Goal: Information Seeking & Learning: Learn about a topic

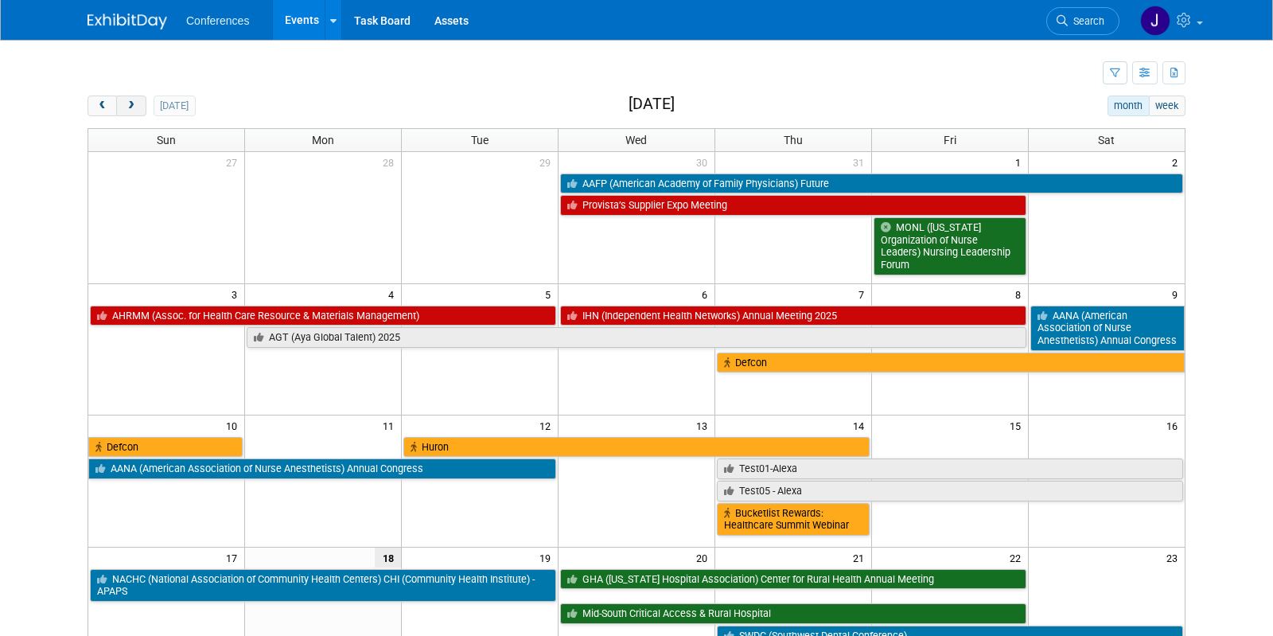
click at [124, 103] on button "next" at bounding box center [130, 105] width 29 height 21
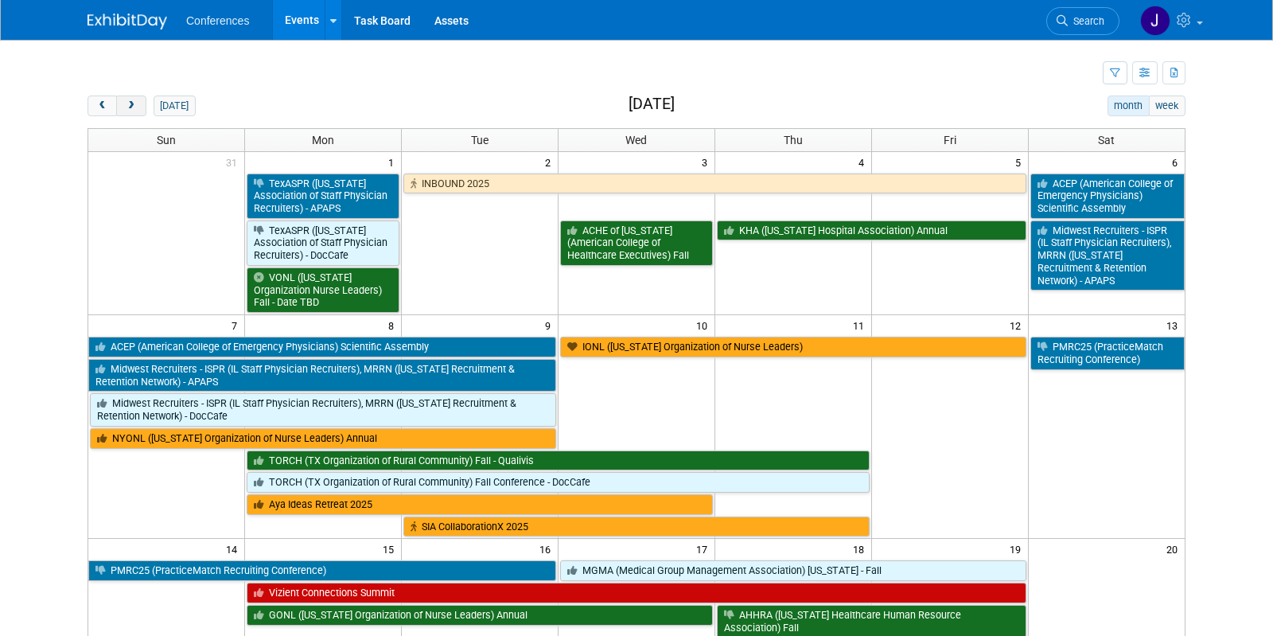
click at [127, 105] on span "next" at bounding box center [131, 106] width 12 height 10
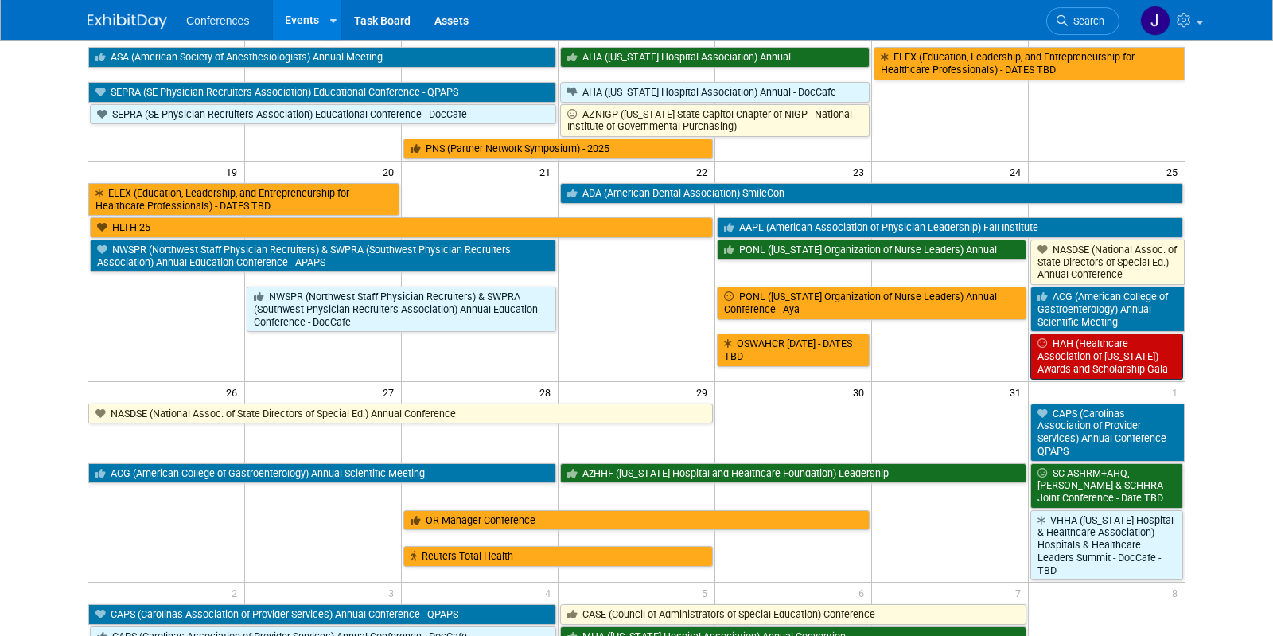
scroll to position [583, 0]
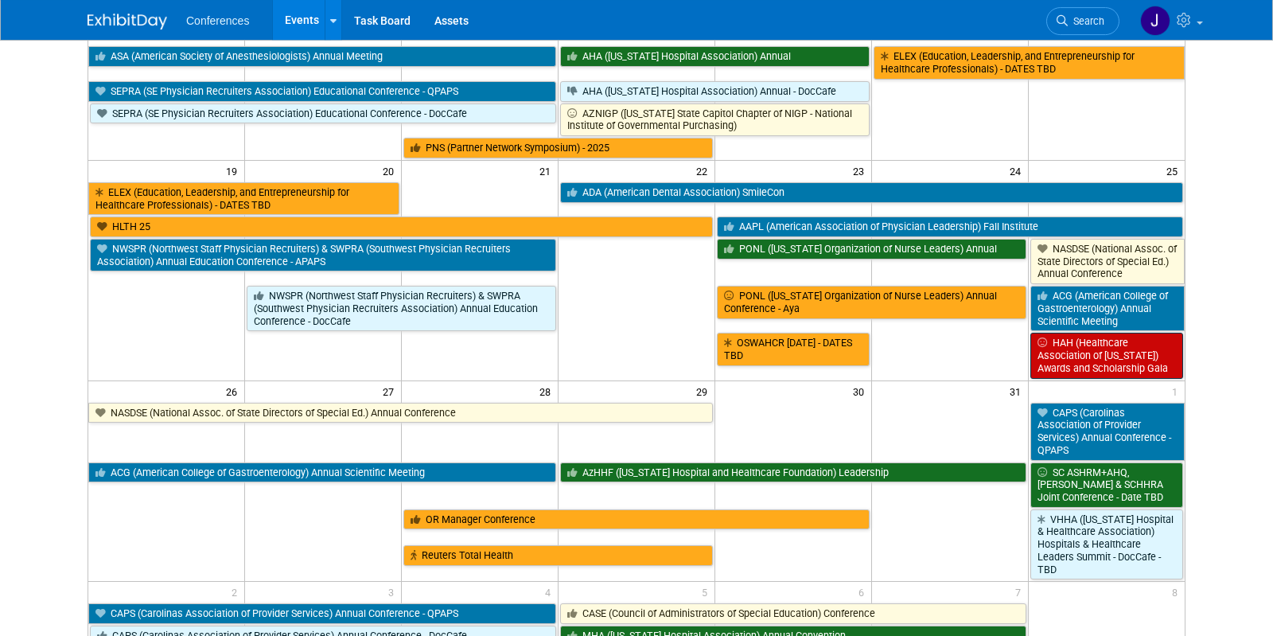
click at [1078, 341] on link "HAH (Healthcare Association of [US_STATE]) Awards and Scholarship Gala" at bounding box center [1106, 355] width 153 height 45
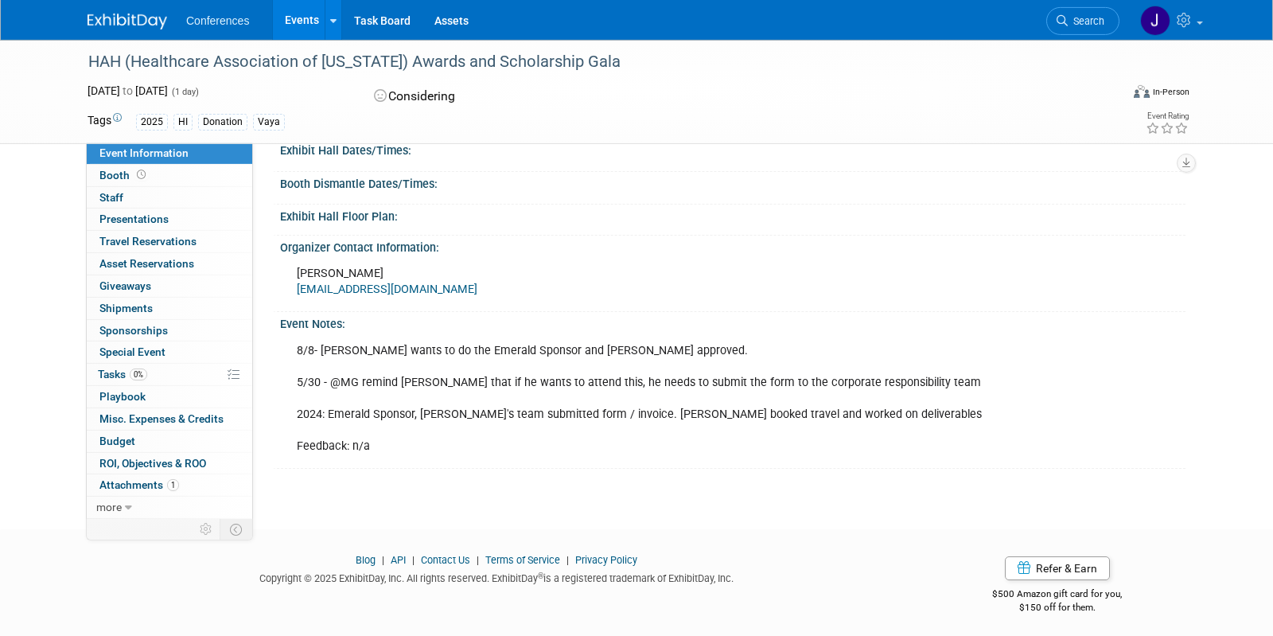
scroll to position [434, 0]
click at [108, 180] on span "Booth" at bounding box center [123, 175] width 49 height 13
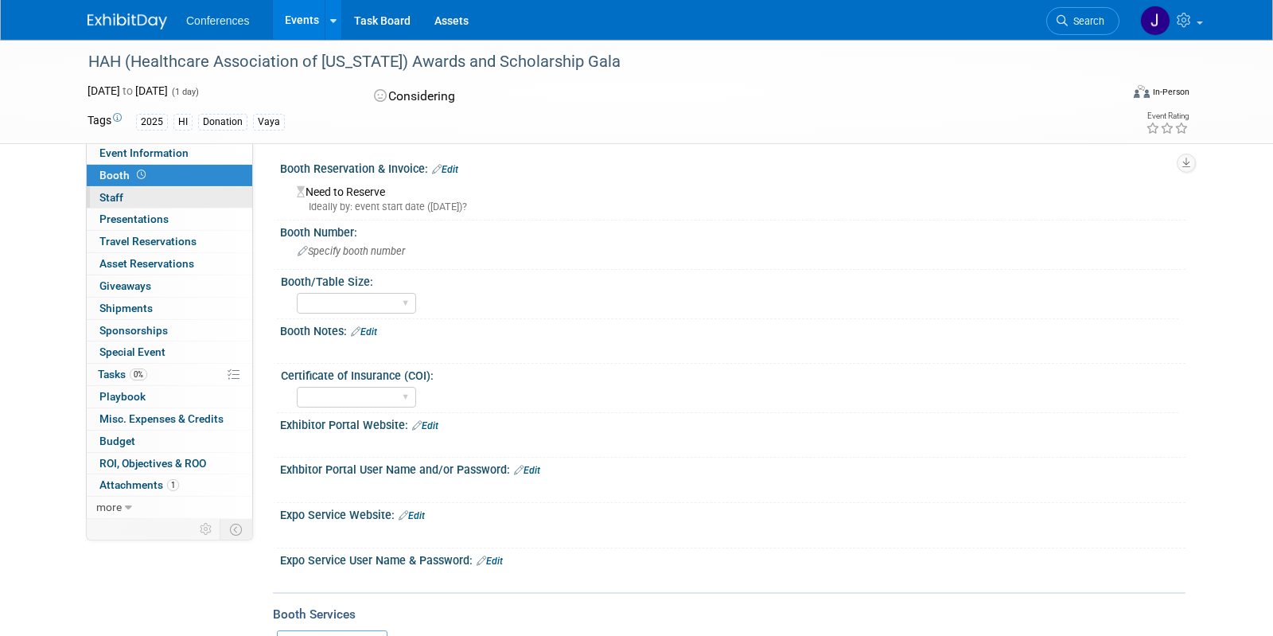
scroll to position [4, 0]
click at [109, 200] on span "Staff 0" at bounding box center [111, 197] width 24 height 13
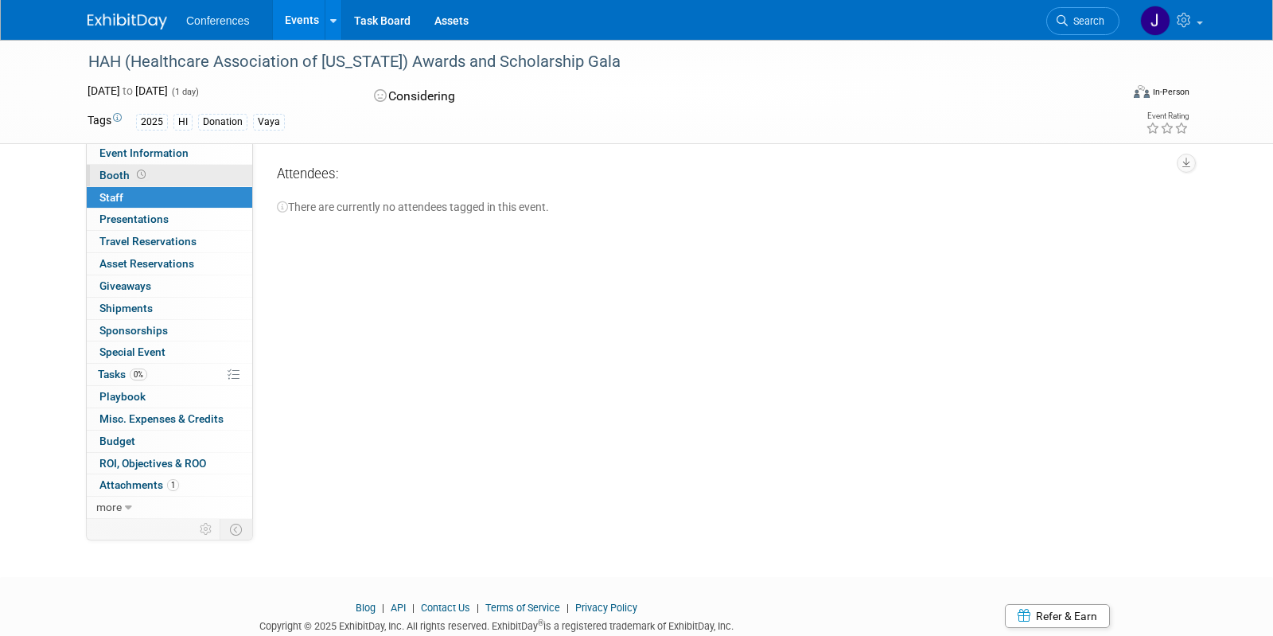
click at [110, 173] on span "Booth" at bounding box center [123, 175] width 49 height 13
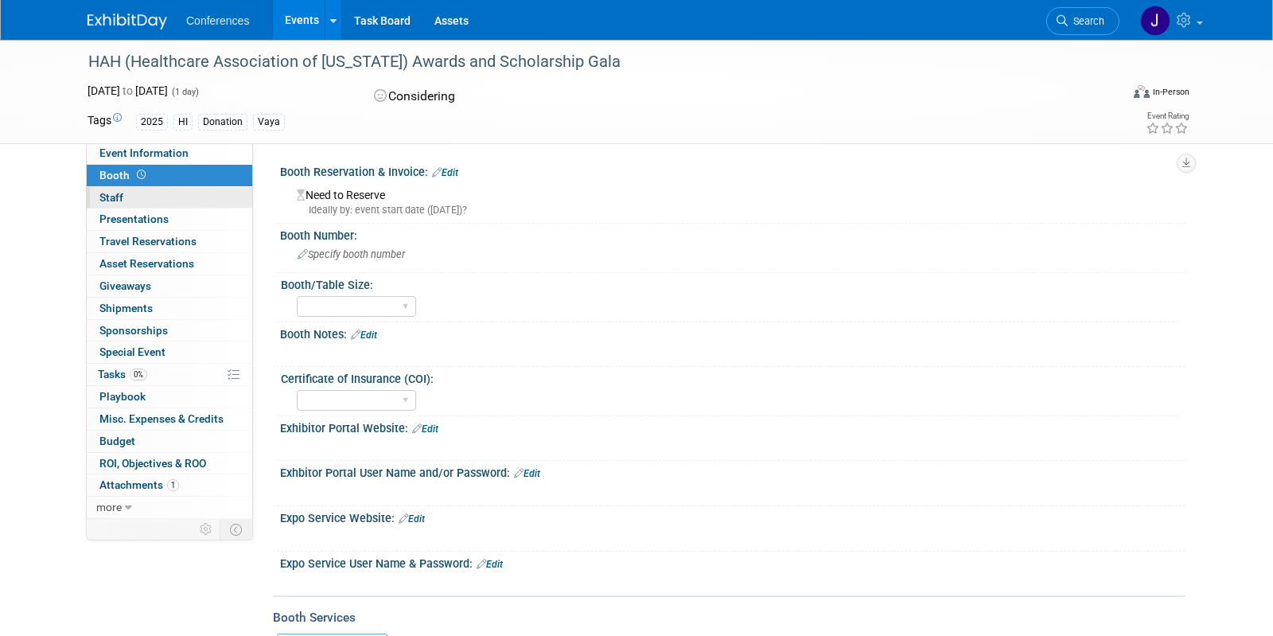
click at [106, 196] on span "Staff 0" at bounding box center [111, 197] width 24 height 13
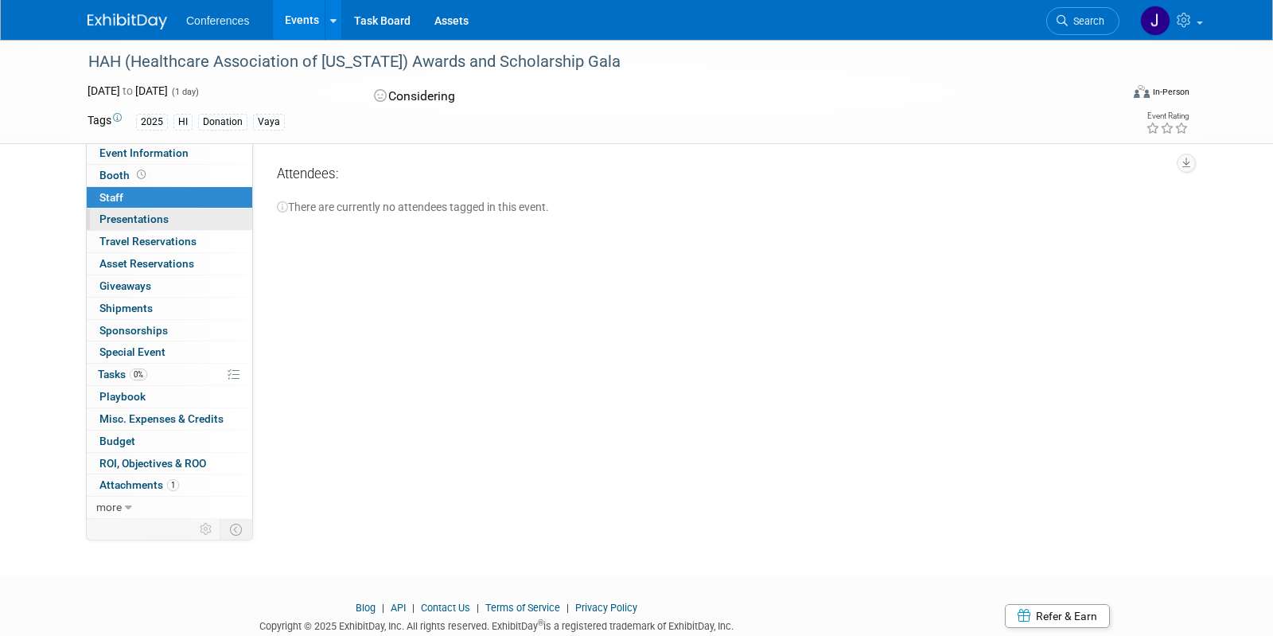
click at [109, 216] on span "Presentations 0" at bounding box center [133, 218] width 69 height 13
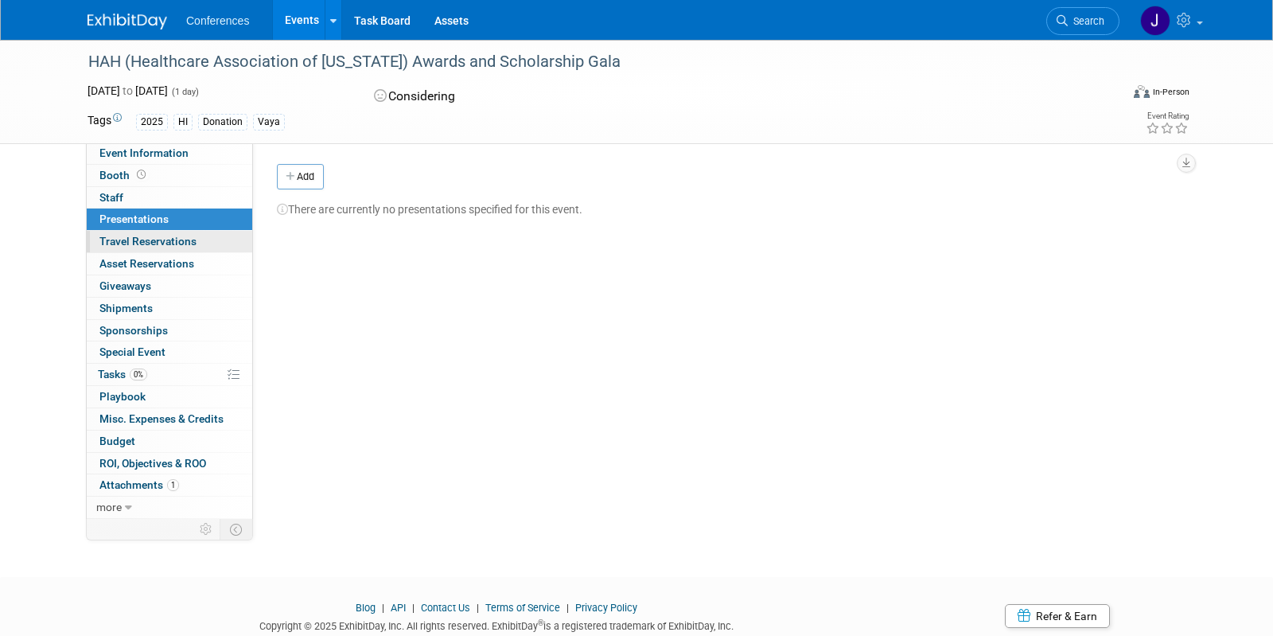
click at [114, 247] on span "Travel Reservations 0" at bounding box center [147, 241] width 97 height 13
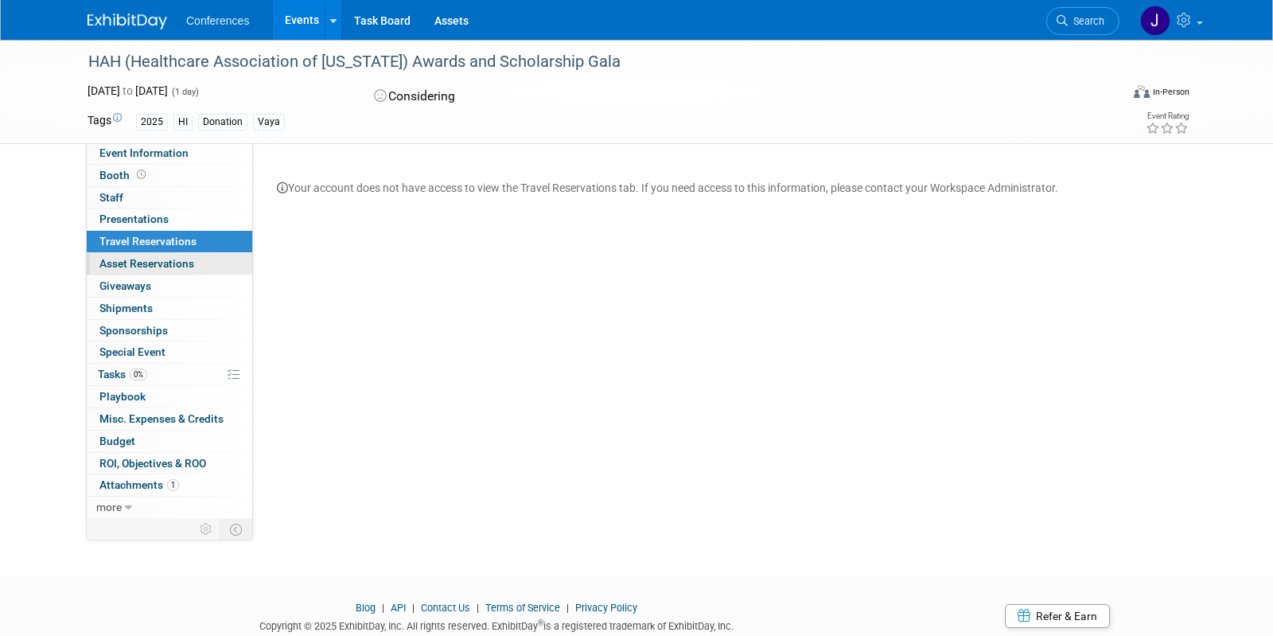
click at [117, 266] on span "Asset Reservations 0" at bounding box center [146, 263] width 95 height 13
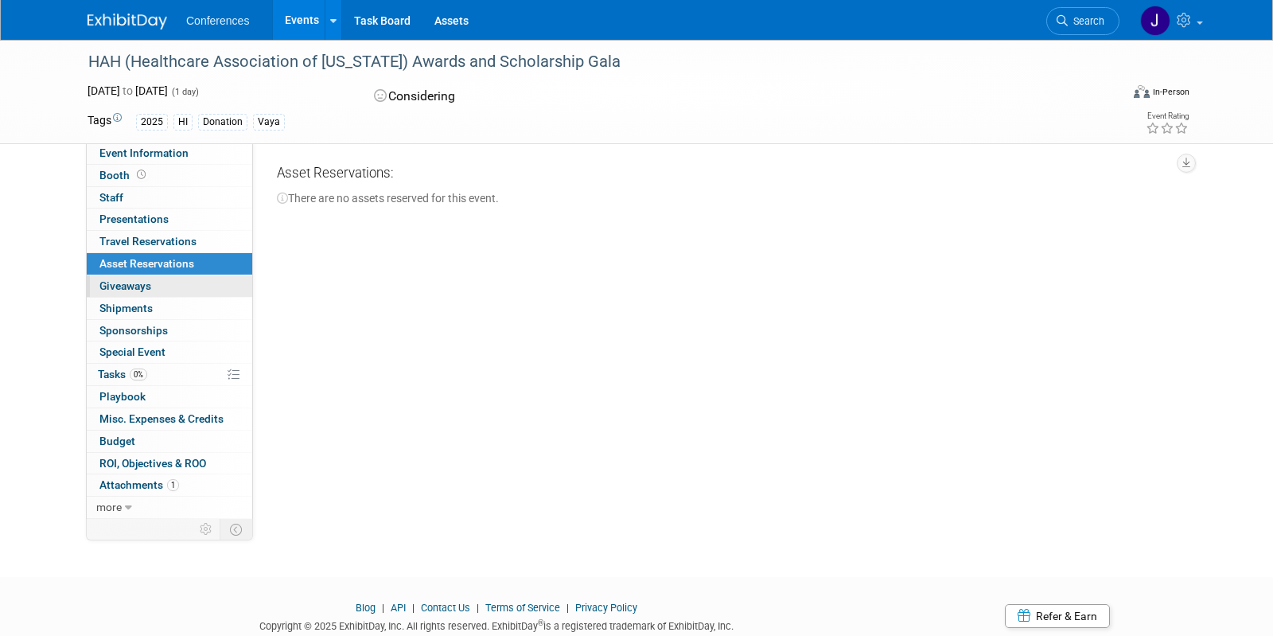
click at [117, 289] on span "Giveaways 0" at bounding box center [125, 285] width 52 height 13
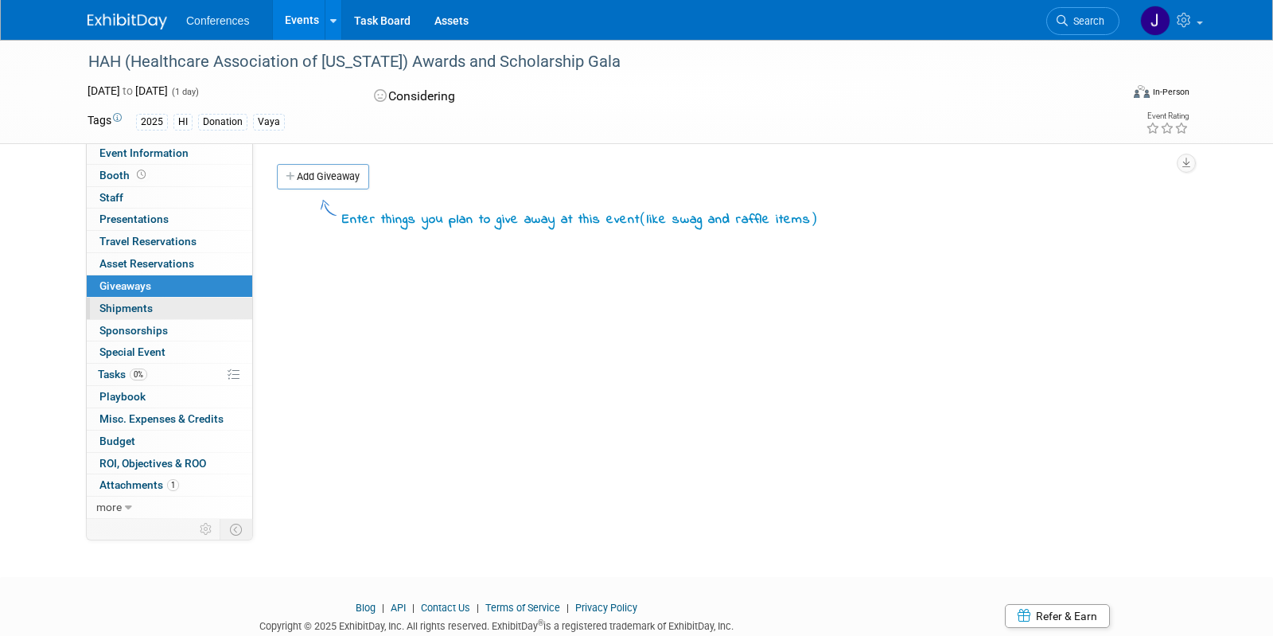
click at [109, 308] on span "Shipments 0" at bounding box center [125, 307] width 53 height 13
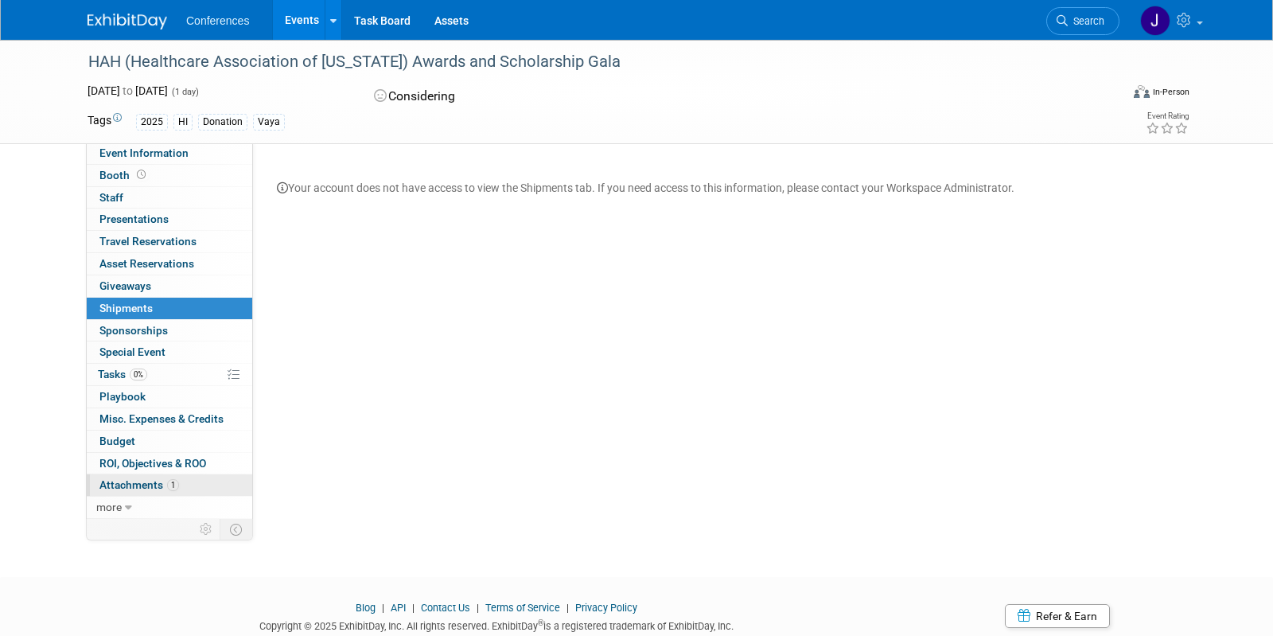
click at [114, 476] on link "1 Attachments 1" at bounding box center [169, 484] width 165 height 21
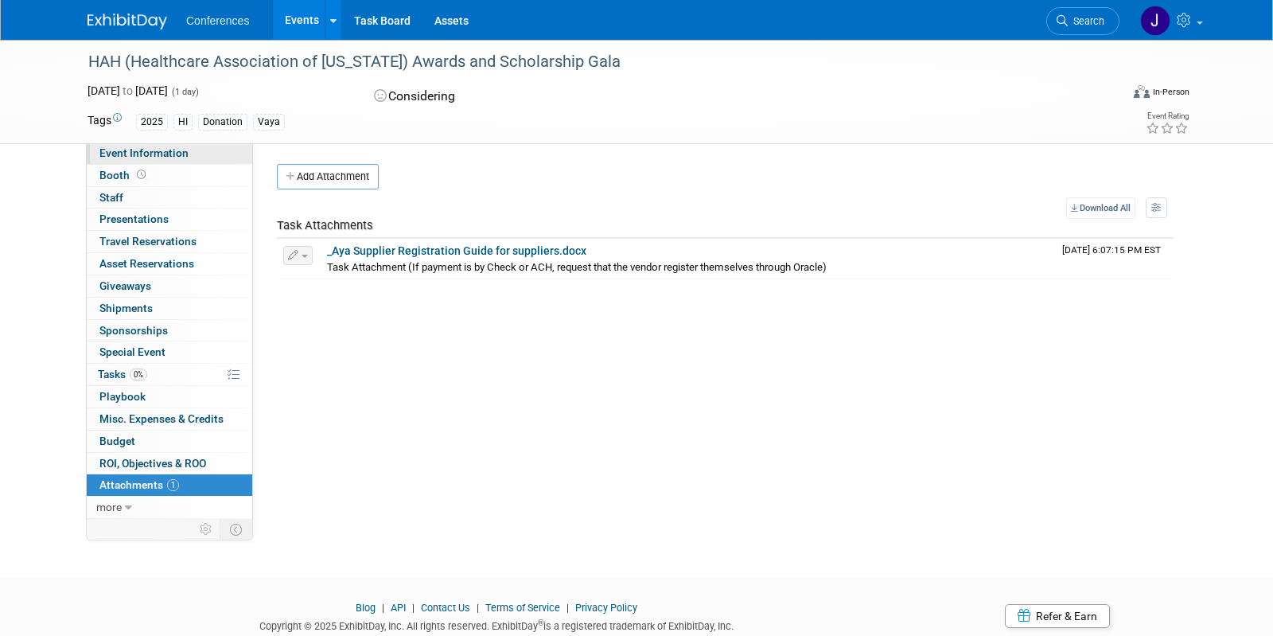
click at [136, 161] on link "Event Information" at bounding box center [169, 152] width 165 height 21
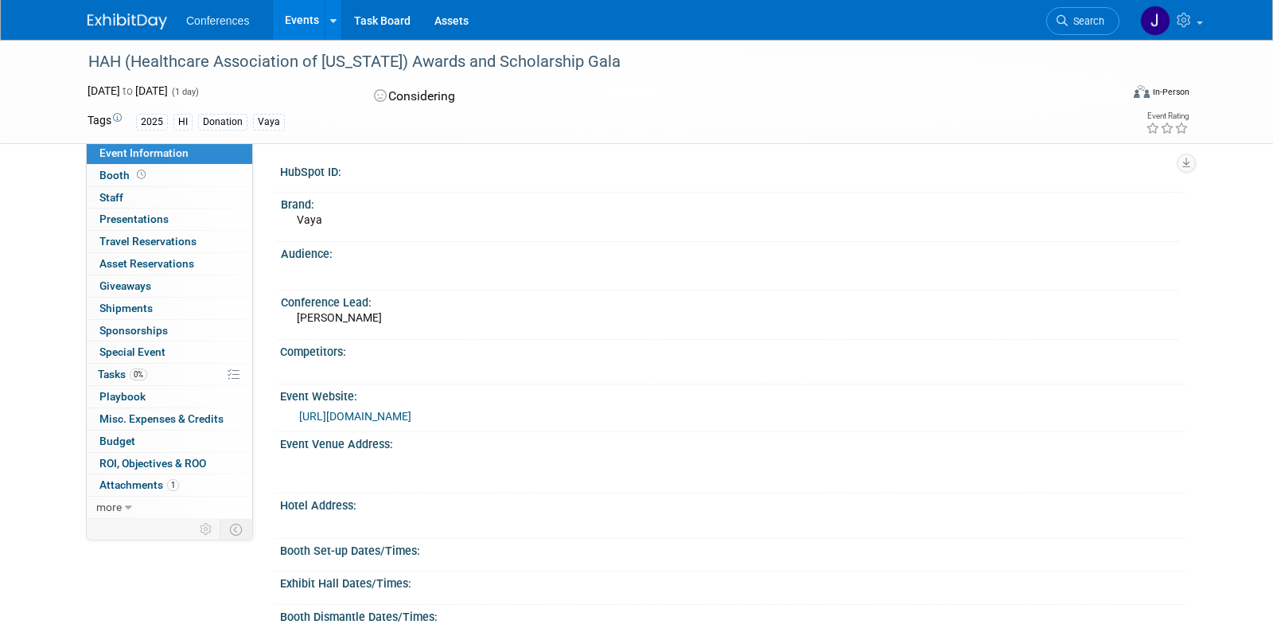
click at [411, 410] on link "https://www.hah.org/heroes" at bounding box center [355, 416] width 112 height 13
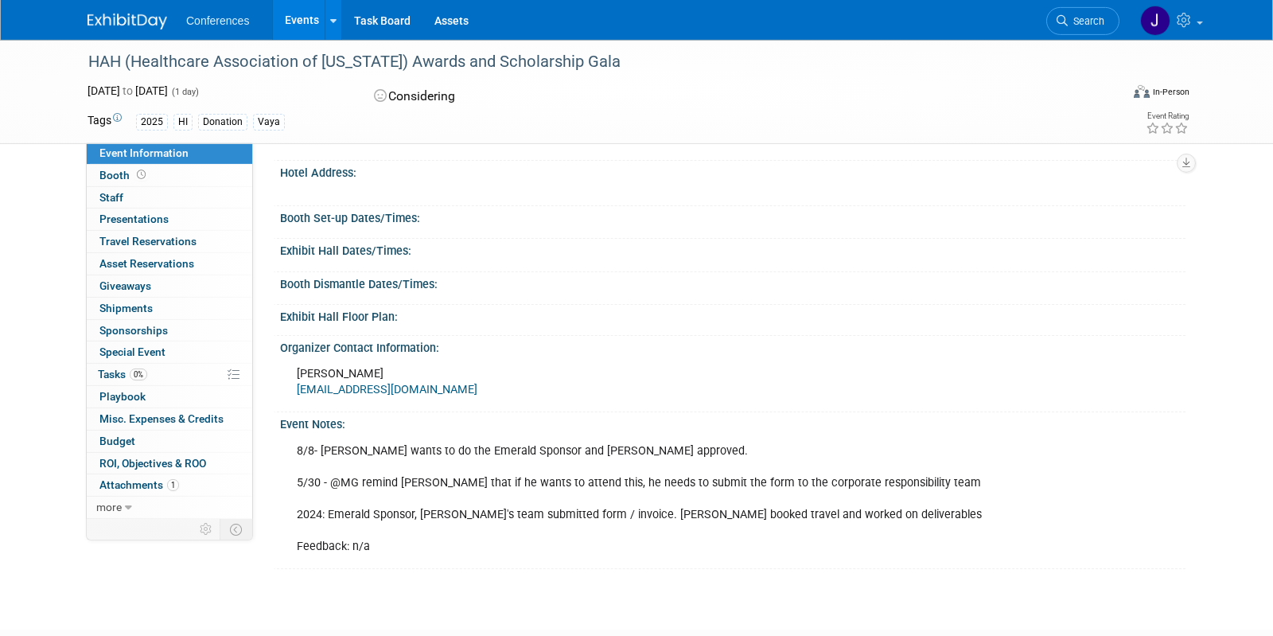
scroll to position [333, 0]
